Goal: Information Seeking & Learning: Learn about a topic

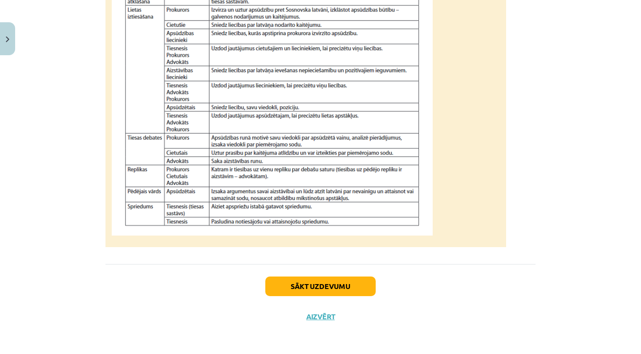
scroll to position [823, 0]
click at [297, 283] on button "Sākt uzdevumu" at bounding box center [320, 286] width 110 height 20
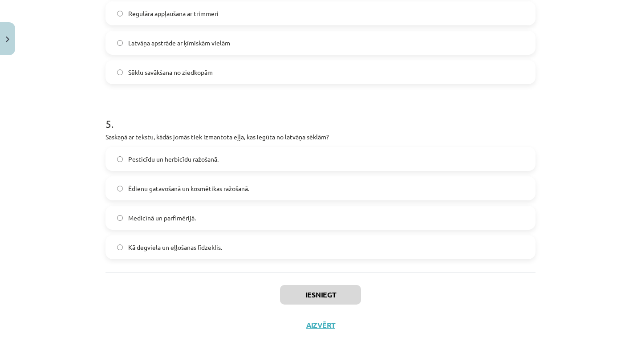
scroll to position [109, 0]
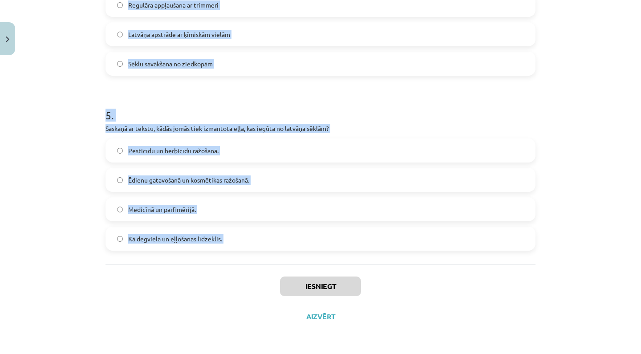
drag, startPoint x: 107, startPoint y: 133, endPoint x: 431, endPoint y: 269, distance: 352.0
copy form "1 . Kādēļ Sosnovska latvānis sākotnēji tika ievests Latvijā? Kā lopbarības un n…"
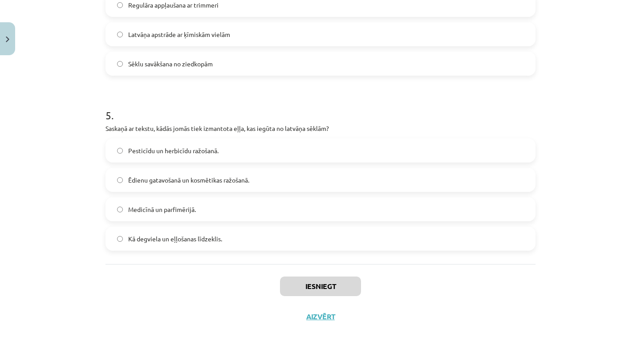
click at [447, 293] on div "Iesniegt Aizvērt" at bounding box center [321, 295] width 430 height 62
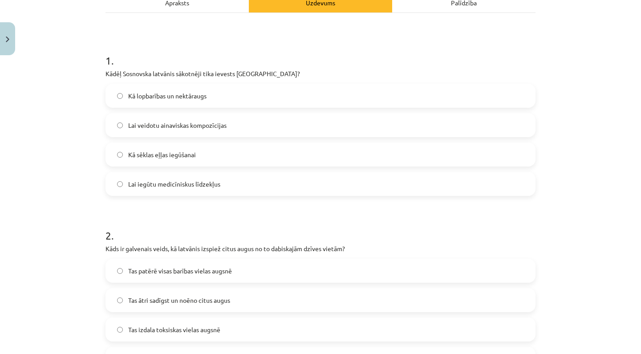
scroll to position [139, 0]
click at [218, 97] on label "Kā lopbarības un nektāraugs" at bounding box center [320, 95] width 428 height 22
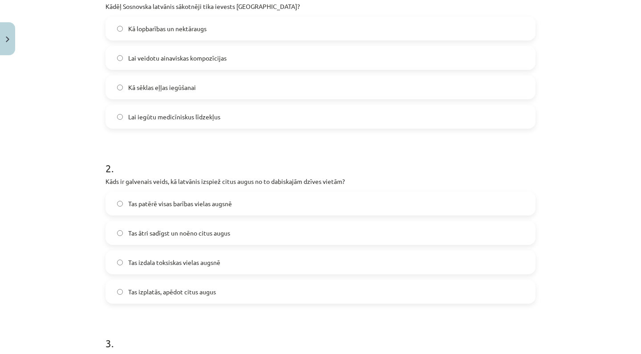
scroll to position [207, 0]
click at [195, 225] on label "Tas ātri sadīgst un noēno citus augus" at bounding box center [320, 231] width 428 height 22
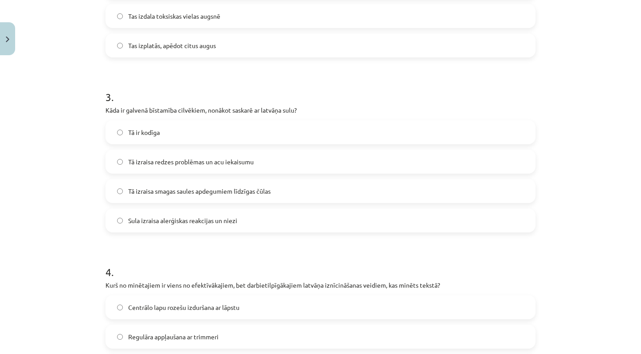
scroll to position [496, 0]
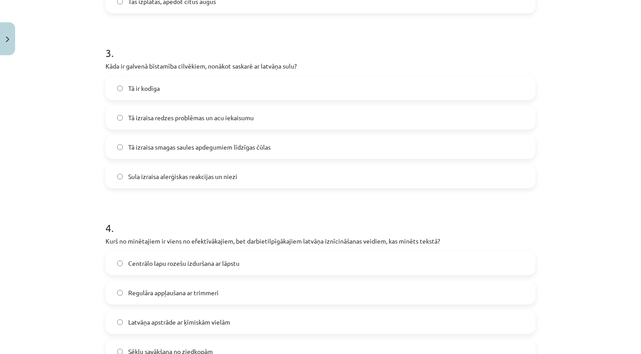
click at [193, 148] on span "Tā izraisa smagas saules apdegumiem līdzīgas čūlas" at bounding box center [199, 146] width 142 height 9
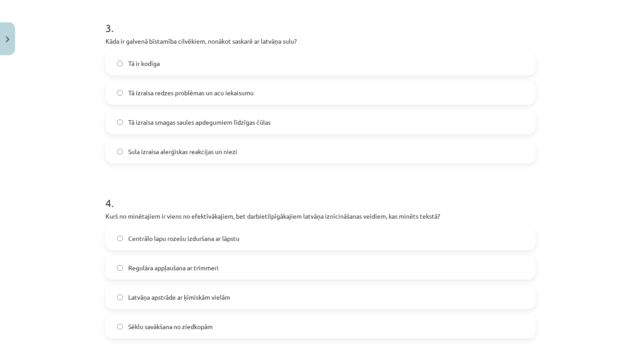
scroll to position [534, 0]
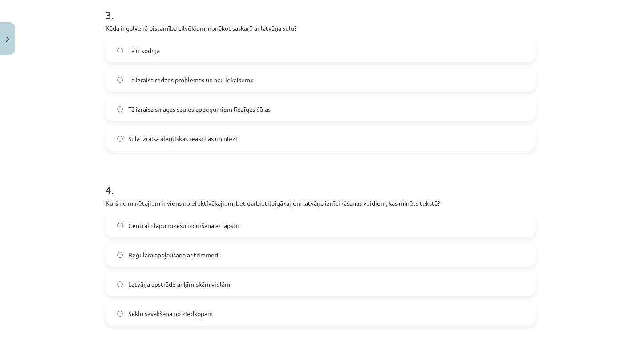
click at [187, 228] on span "Centrālo lapu rozešu izduršana ar lāpstu" at bounding box center [183, 225] width 111 height 9
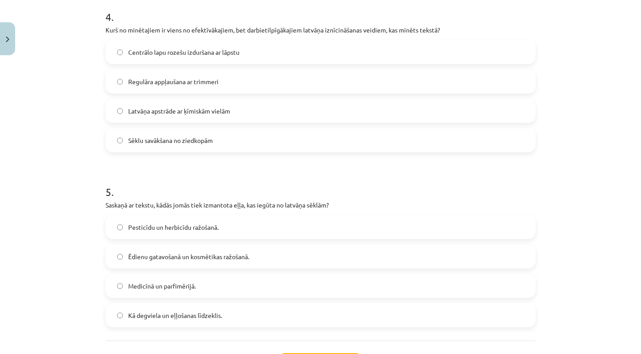
click at [189, 252] on span "Ēdienu gatavošanā un kosmētikas ražošanā." at bounding box center [188, 256] width 121 height 9
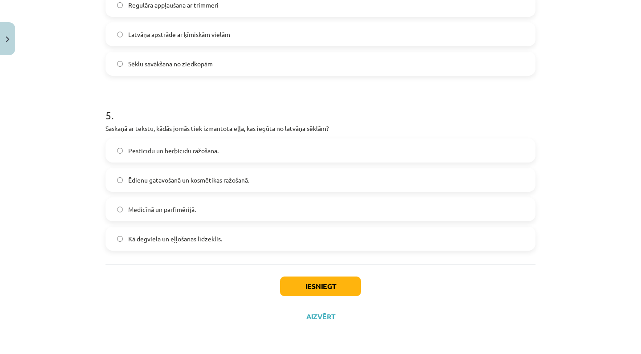
scroll to position [785, 0]
click at [289, 267] on div "Iesniegt Aizvērt" at bounding box center [321, 295] width 430 height 62
click at [298, 277] on button "Iesniegt" at bounding box center [320, 286] width 81 height 20
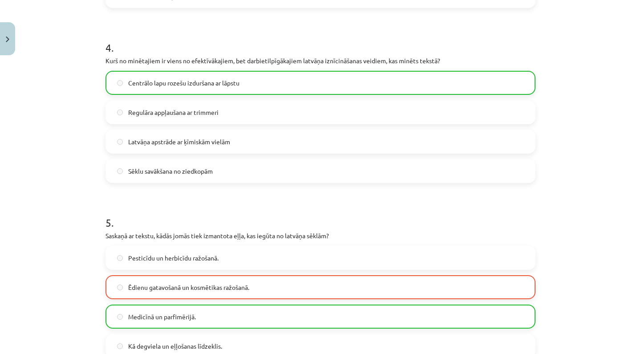
scroll to position [788, 0]
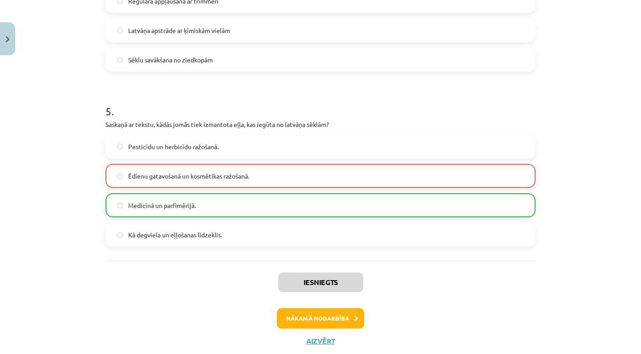
click at [325, 314] on button "Nākamā nodarbība" at bounding box center [320, 318] width 87 height 20
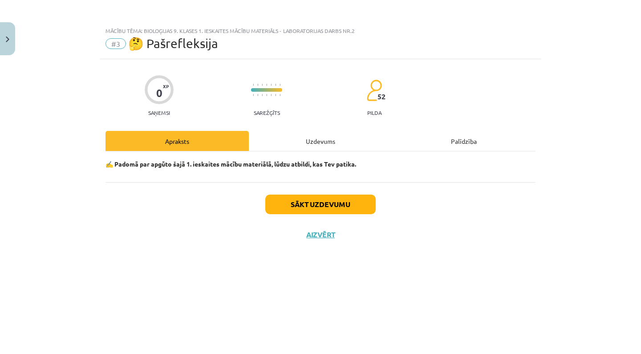
click at [328, 202] on button "Sākt uzdevumu" at bounding box center [320, 205] width 110 height 20
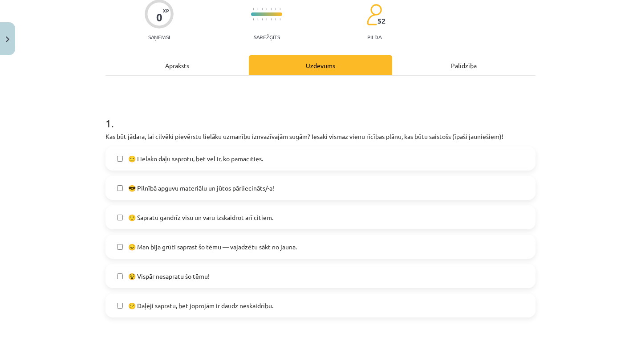
scroll to position [79, 0]
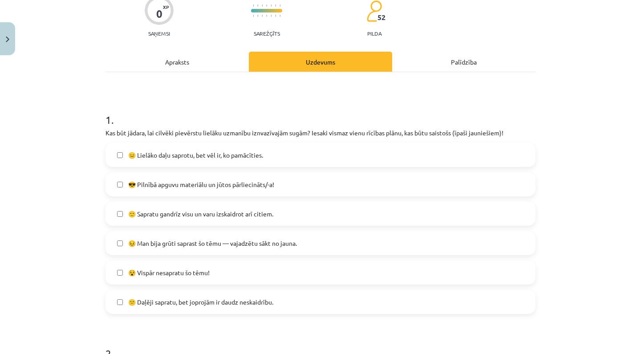
click at [246, 210] on span "🙂 Sapratu gandrīz visu un varu izskaidrot arī citiem." at bounding box center [200, 213] width 145 height 9
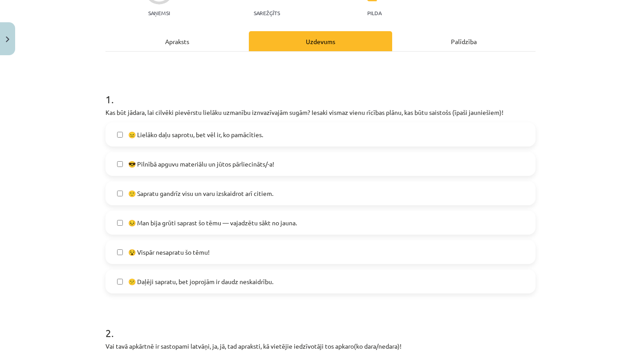
scroll to position [107, 0]
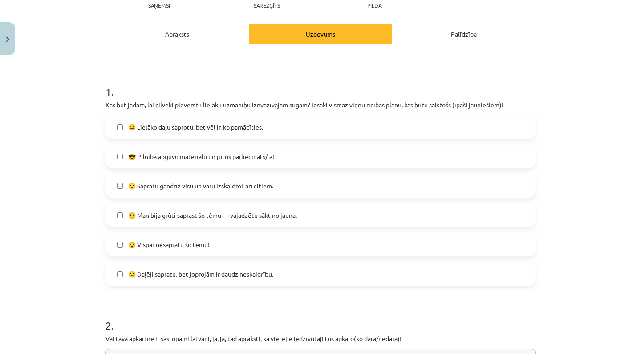
click at [290, 127] on label "😐 Lielāko daļu saprotu, bet vēl ir, ko pamācīties." at bounding box center [320, 127] width 428 height 22
click at [276, 177] on label "🙂 Sapratu gandrīz visu un varu izskaidrot arī citiem." at bounding box center [320, 186] width 428 height 22
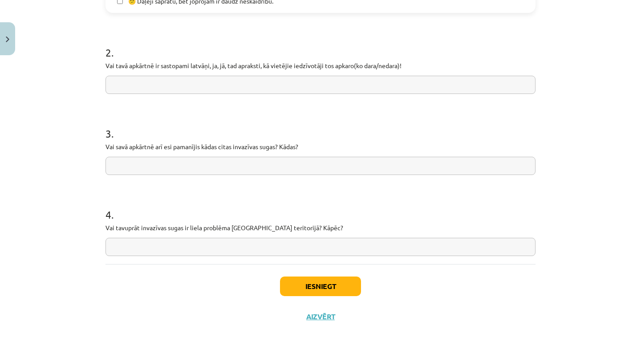
scroll to position [382, 0]
click at [315, 280] on button "Iesniegt" at bounding box center [320, 286] width 81 height 20
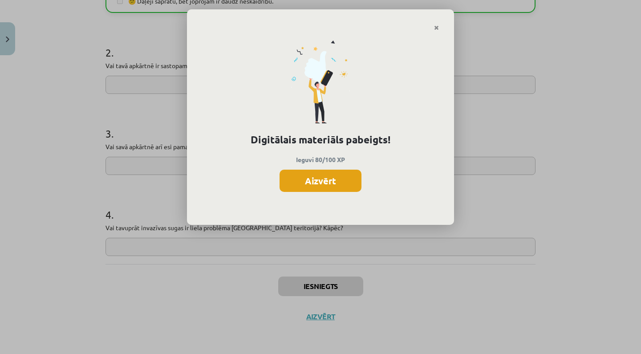
click at [305, 186] on button "Aizvērt" at bounding box center [321, 181] width 82 height 22
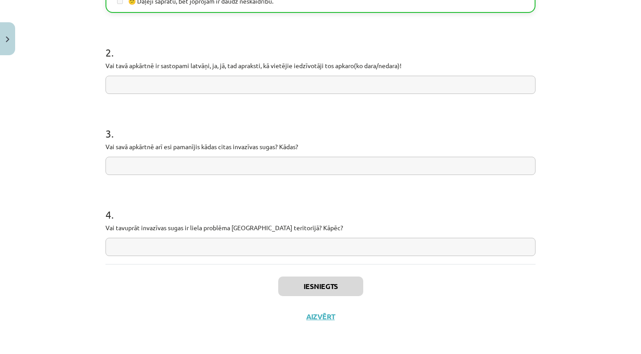
click at [13, 43] on button "Close" at bounding box center [7, 38] width 15 height 33
click at [40, 57] on div "Mācību tēma: Bioloģijas 9. klases 1. ieskaites mācību materiāls - laboratorijas…" at bounding box center [320, 177] width 641 height 354
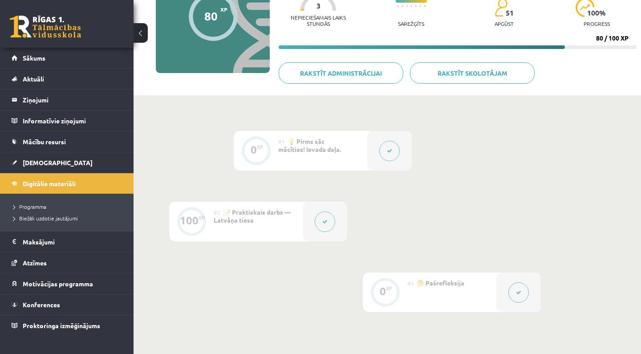
click at [40, 58] on span "Sākums" at bounding box center [34, 58] width 23 height 8
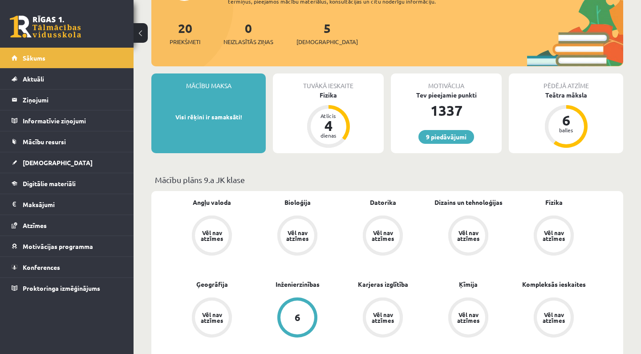
scroll to position [98, 0]
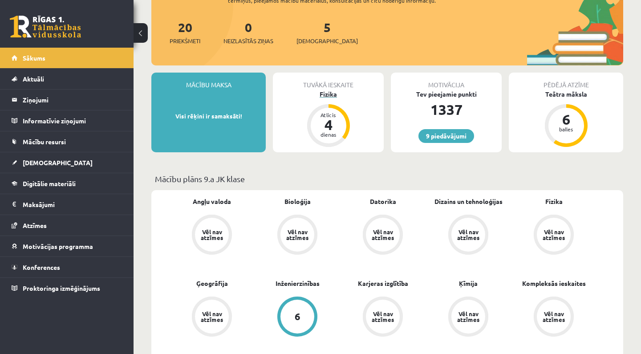
click at [332, 97] on div "Fizika" at bounding box center [328, 93] width 111 height 9
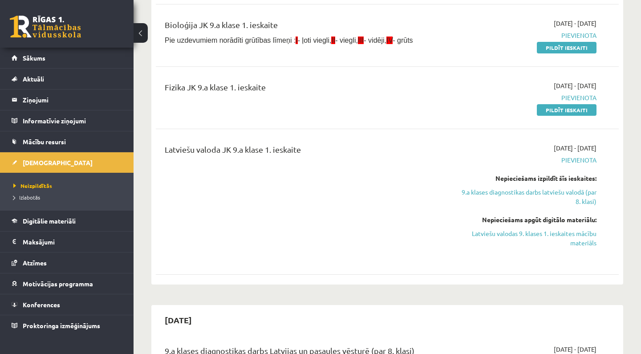
scroll to position [252, 0]
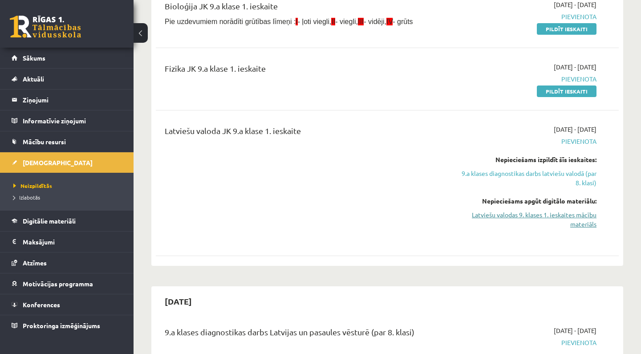
click at [581, 222] on link "Latviešu valodas 9. klases 1. ieskaites mācību materiāls" at bounding box center [529, 219] width 135 height 19
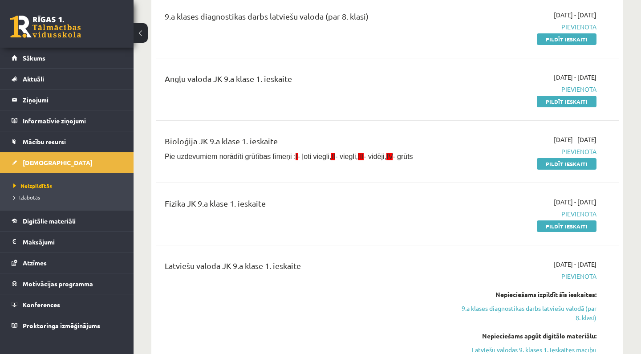
scroll to position [118, 0]
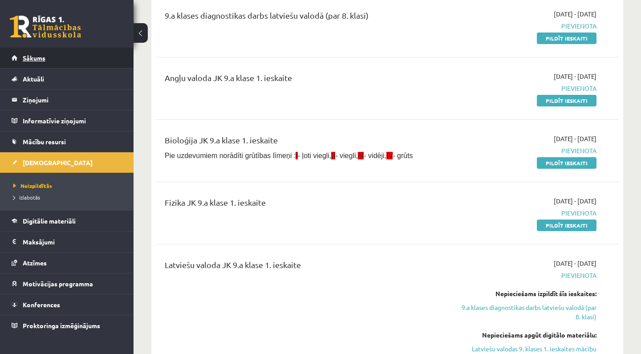
click at [101, 60] on link "Sākums" at bounding box center [67, 58] width 111 height 20
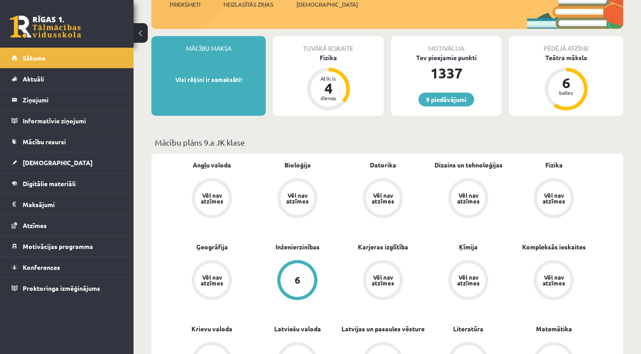
scroll to position [61, 0]
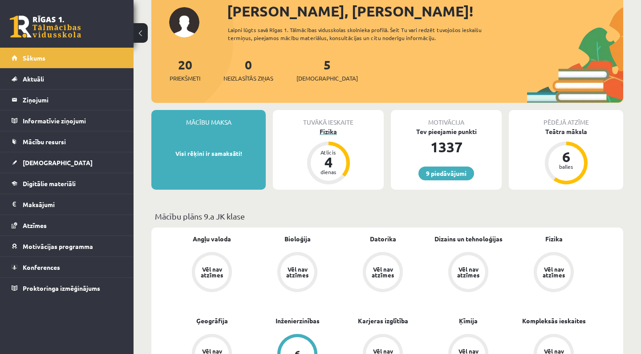
click at [323, 177] on div "Atlicis 4 dienas" at bounding box center [329, 163] width 36 height 36
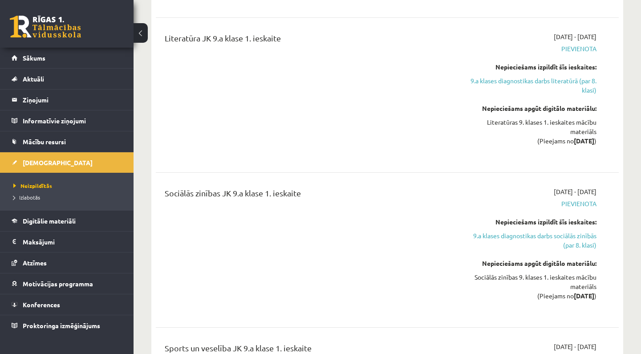
scroll to position [1191, 0]
